Goal: Task Accomplishment & Management: Manage account settings

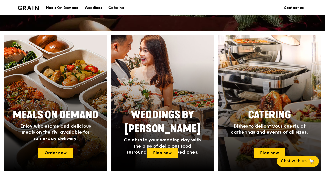
scroll to position [205, 0]
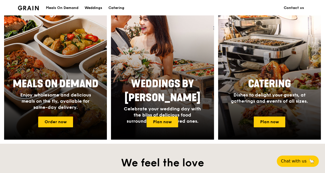
click at [24, 6] on img at bounding box center [28, 8] width 21 height 5
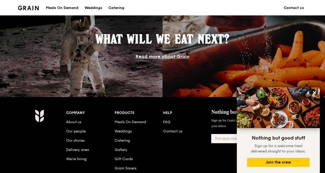
scroll to position [502, 0]
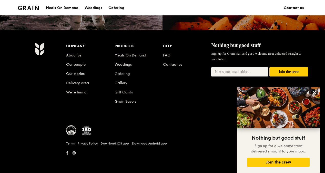
click at [119, 72] on link "Catering" at bounding box center [121, 73] width 15 height 4
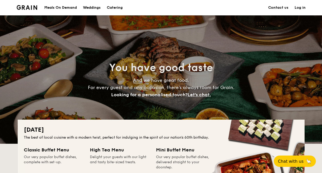
click at [298, 9] on link "Log in" at bounding box center [299, 7] width 11 height 15
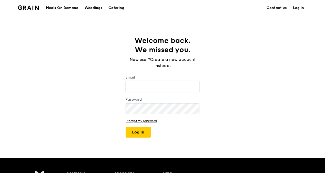
click at [153, 85] on input "Email" at bounding box center [162, 86] width 74 height 11
type input "[EMAIL_ADDRESS][DOMAIN_NAME]"
click at [176, 113] on div "Password" at bounding box center [162, 106] width 74 height 18
click at [132, 132] on button "Log in" at bounding box center [137, 131] width 25 height 11
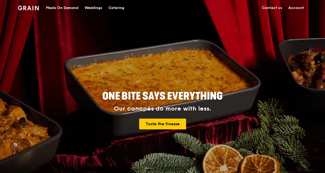
click at [297, 7] on link "Account" at bounding box center [296, 7] width 22 height 15
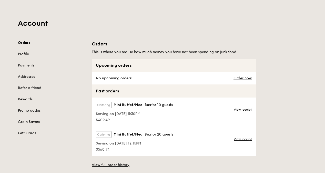
scroll to position [26, 0]
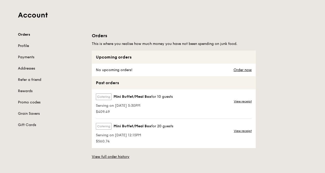
click at [24, 46] on link "Profile" at bounding box center [52, 45] width 68 height 5
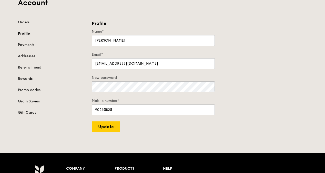
scroll to position [51, 0]
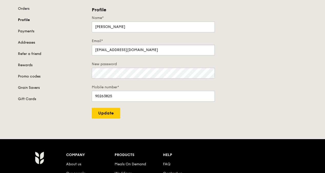
drag, startPoint x: 157, startPoint y: 51, endPoint x: 11, endPoint y: 45, distance: 146.1
click at [11, 45] on div "Account Orders Profile Payments Addresses Refer a friend Rewards Promo codes Gr…" at bounding box center [162, 41] width 325 height 154
type input "[EMAIL_ADDRESS][DOMAIN_NAME]"
click at [109, 109] on input "Update" at bounding box center [106, 113] width 28 height 11
type input "Update"
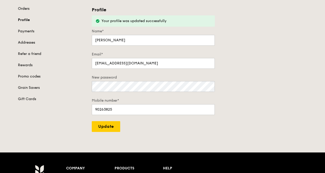
click at [26, 9] on link "Orders" at bounding box center [52, 8] width 68 height 5
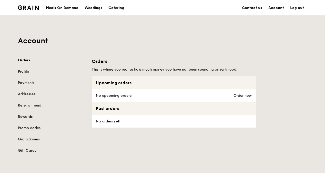
click at [30, 127] on link "Promo codes" at bounding box center [52, 127] width 68 height 5
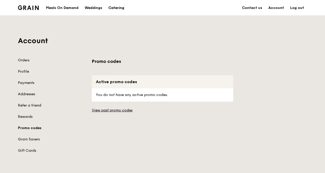
click at [113, 8] on div "Catering" at bounding box center [116, 7] width 16 height 15
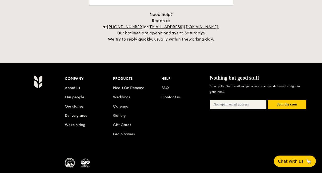
scroll to position [1212, 0]
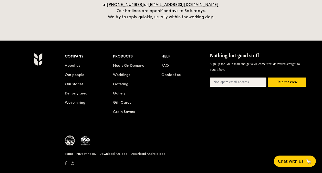
click at [164, 60] on li "FAQ" at bounding box center [185, 64] width 48 height 9
click at [164, 63] on link "FAQ" at bounding box center [164, 65] width 7 height 4
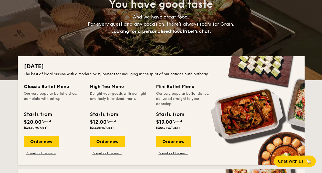
scroll to position [85, 0]
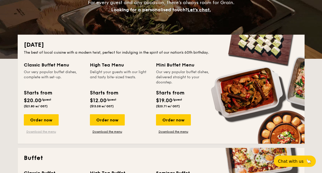
click at [45, 132] on link "Download the menu" at bounding box center [41, 131] width 35 height 4
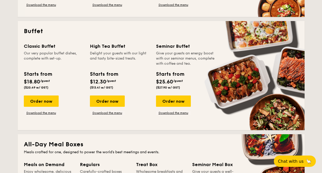
scroll to position [213, 0]
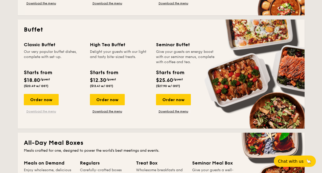
click at [44, 111] on link "Download the menu" at bounding box center [41, 111] width 35 height 4
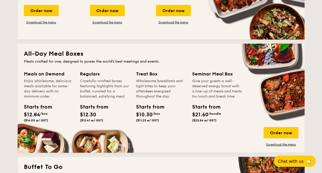
scroll to position [341, 0]
